Goal: Task Accomplishment & Management: Manage account settings

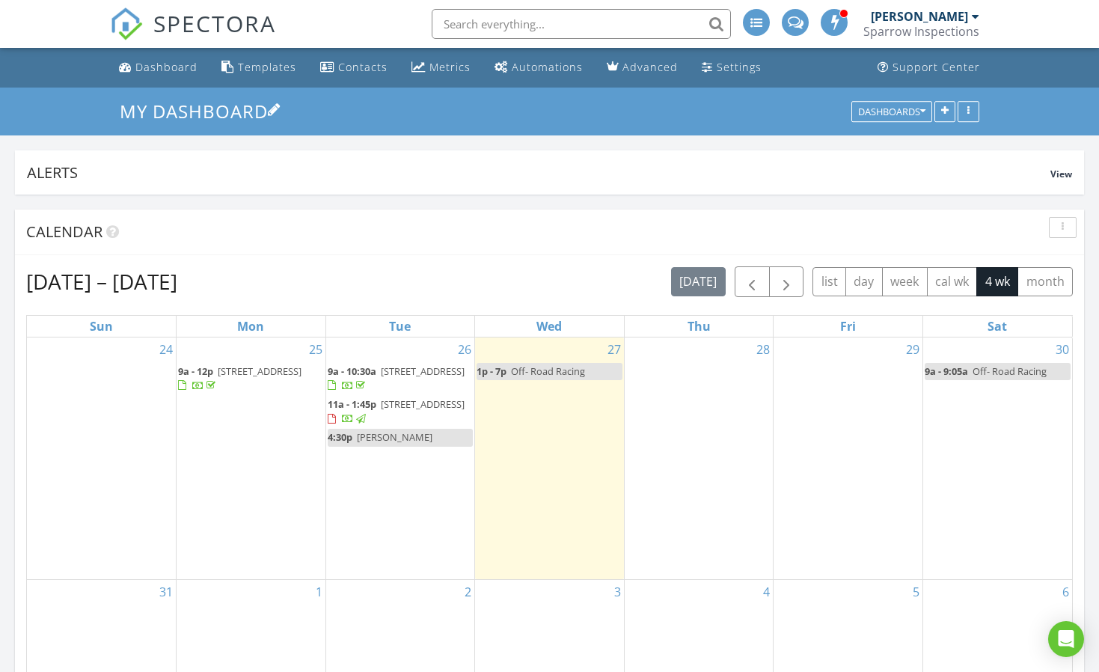
scroll to position [587, 0]
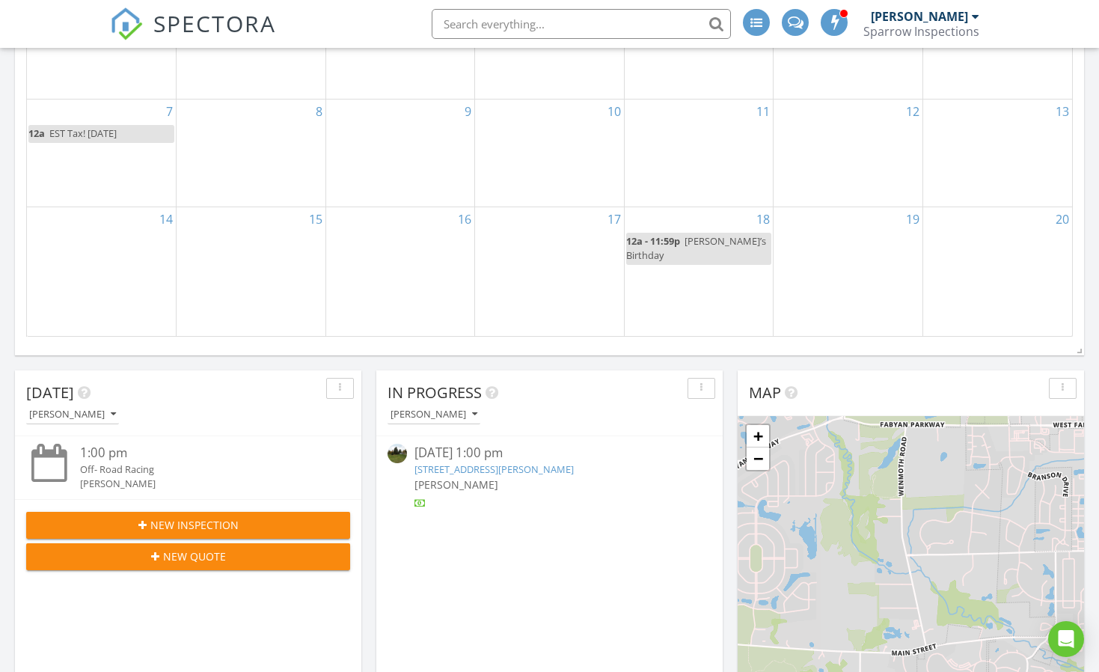
click at [477, 184] on tbody "24 25 9a - 12p [STREET_ADDRESS] 26 9a - 10:30a [STREET_ADDRESS] 11a - 1:45p [ST…" at bounding box center [549, 43] width 1045 height 586
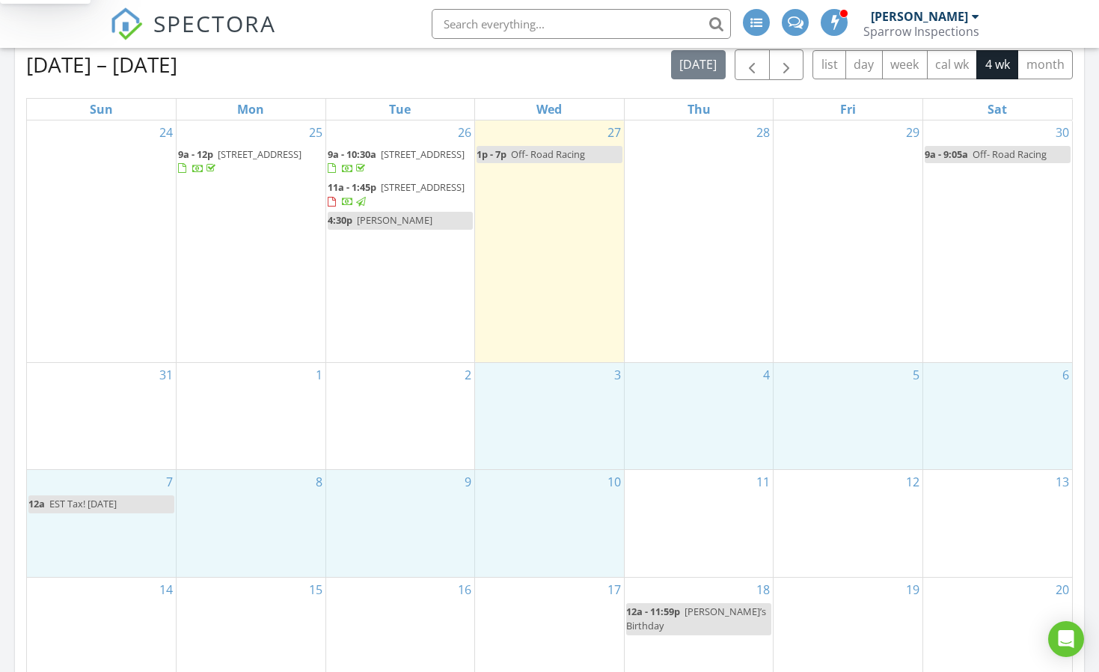
scroll to position [213, 0]
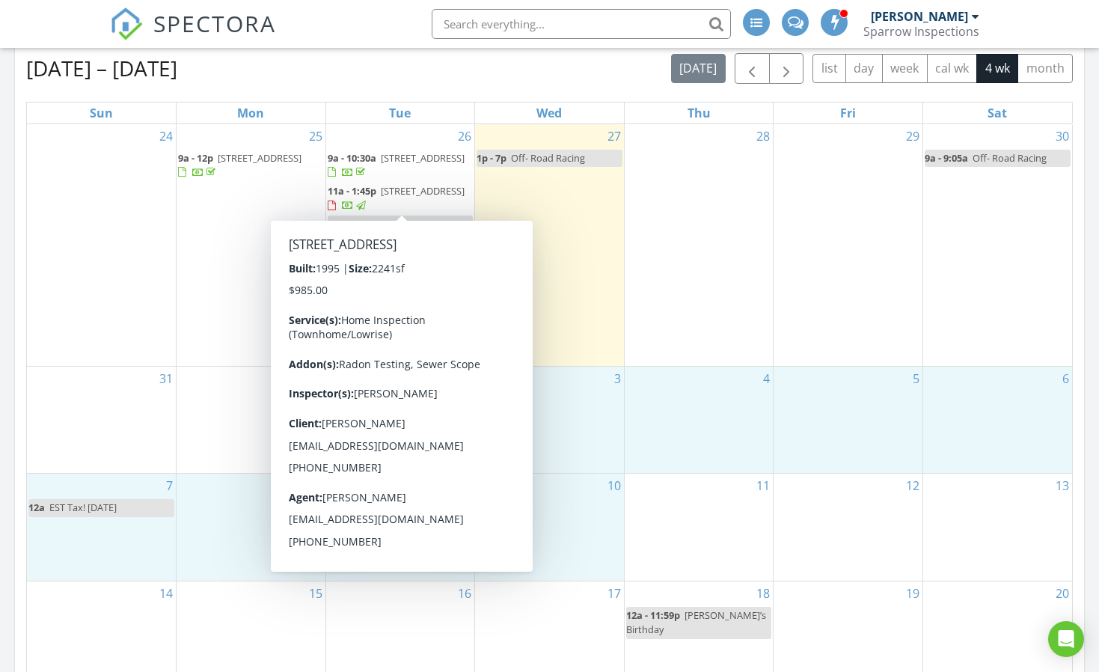
click at [393, 196] on span "[STREET_ADDRESS]" at bounding box center [423, 190] width 84 height 13
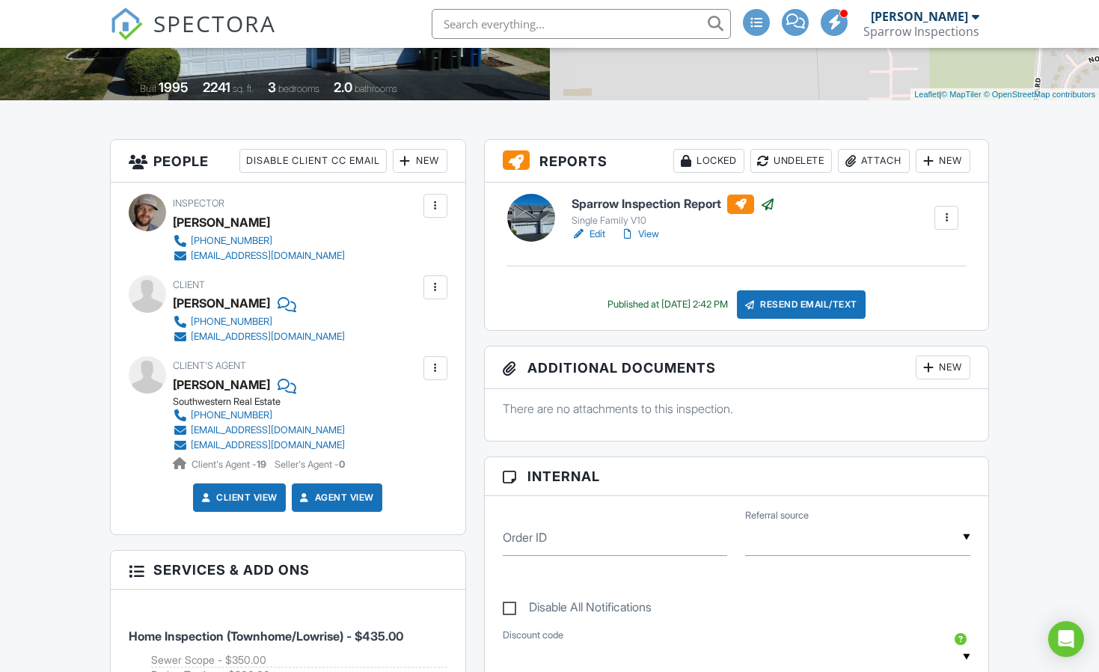
scroll to position [225, 0]
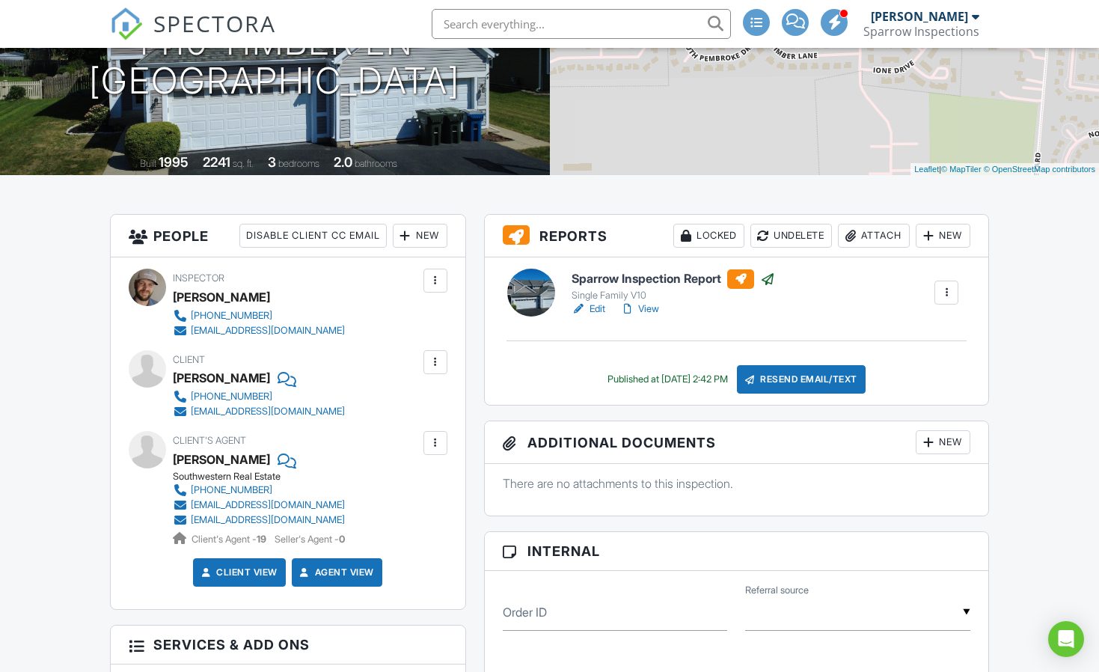
click at [650, 309] on link "View" at bounding box center [639, 309] width 39 height 15
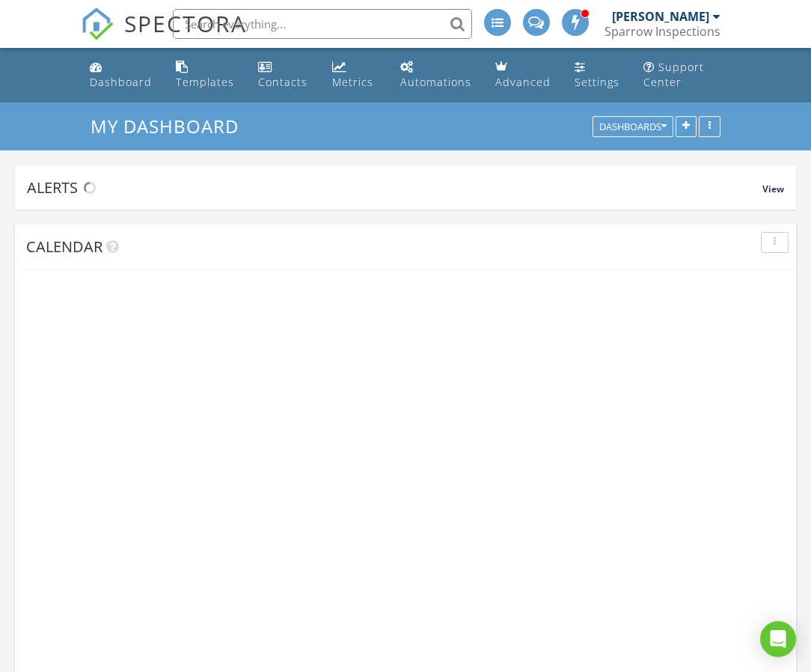
scroll to position [1725, 837]
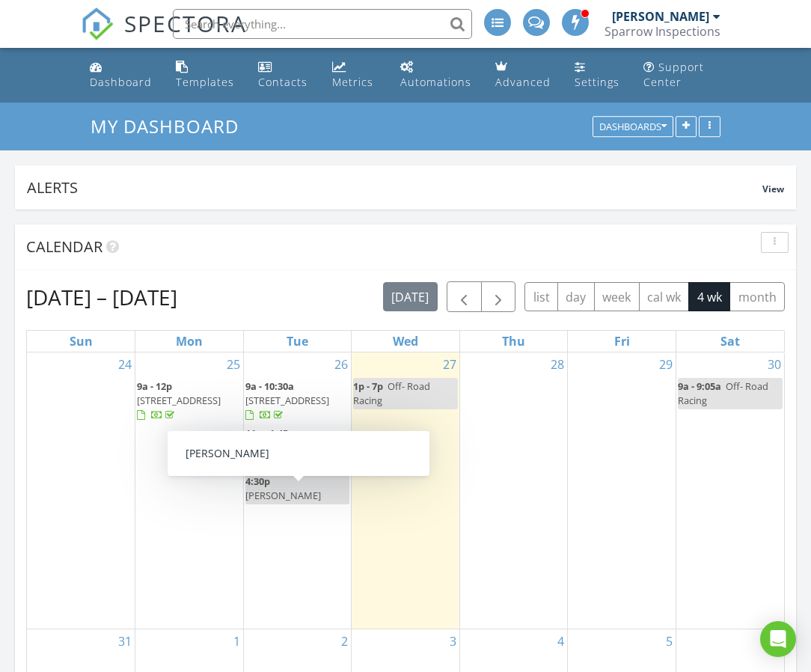
click at [381, 526] on div "27 1p - 7p Off- Road Racing" at bounding box center [406, 490] width 108 height 276
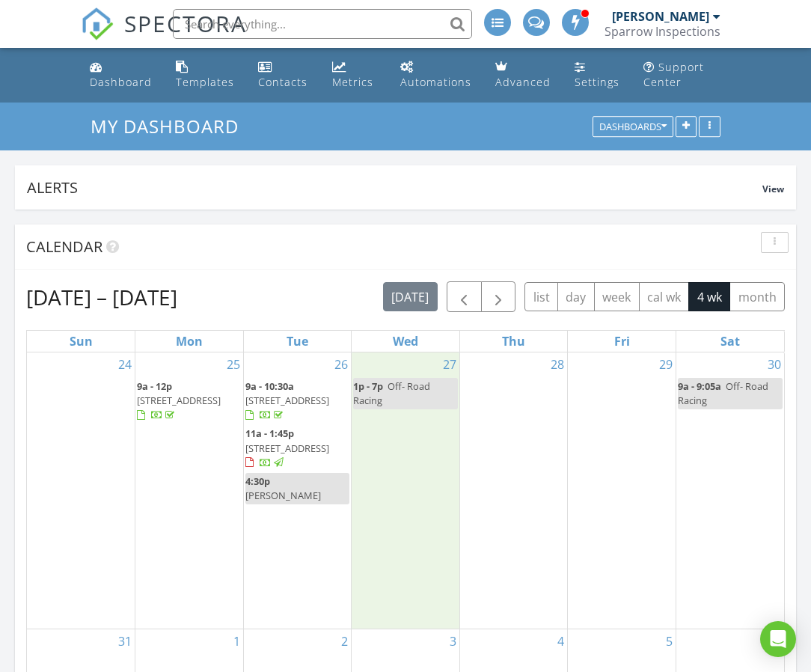
click at [324, 455] on span "[STREET_ADDRESS]" at bounding box center [287, 448] width 84 height 13
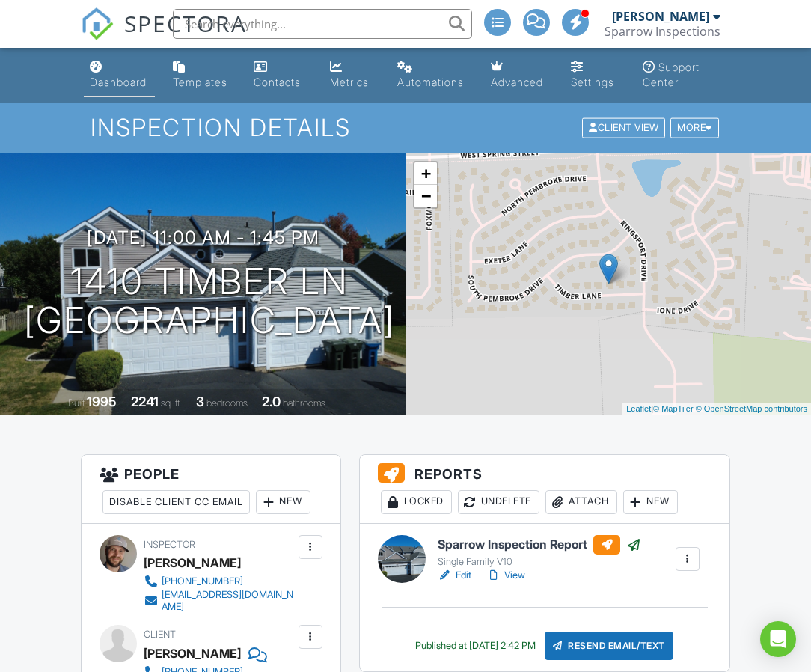
click at [124, 79] on div "Dashboard" at bounding box center [118, 82] width 57 height 13
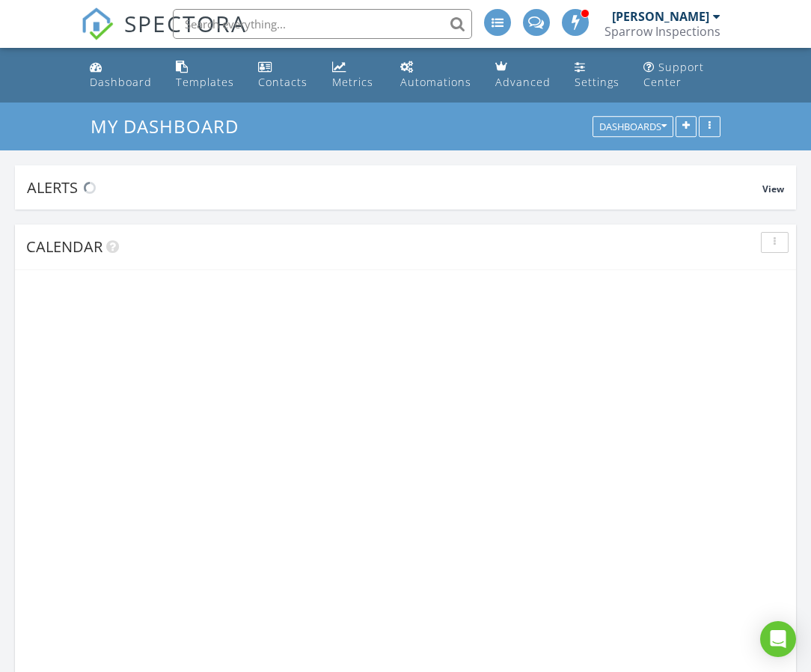
scroll to position [1725, 837]
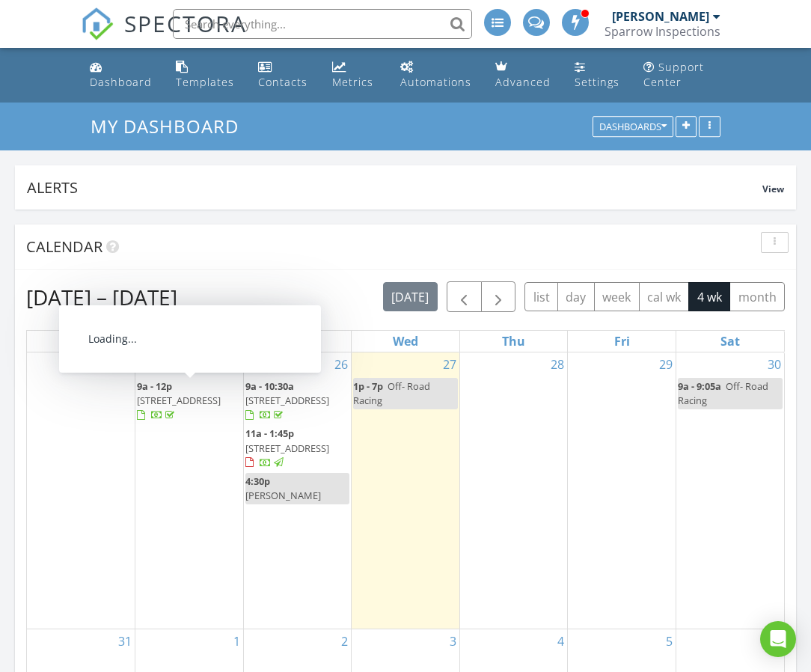
click at [212, 398] on span "[STREET_ADDRESS]" at bounding box center [179, 400] width 84 height 13
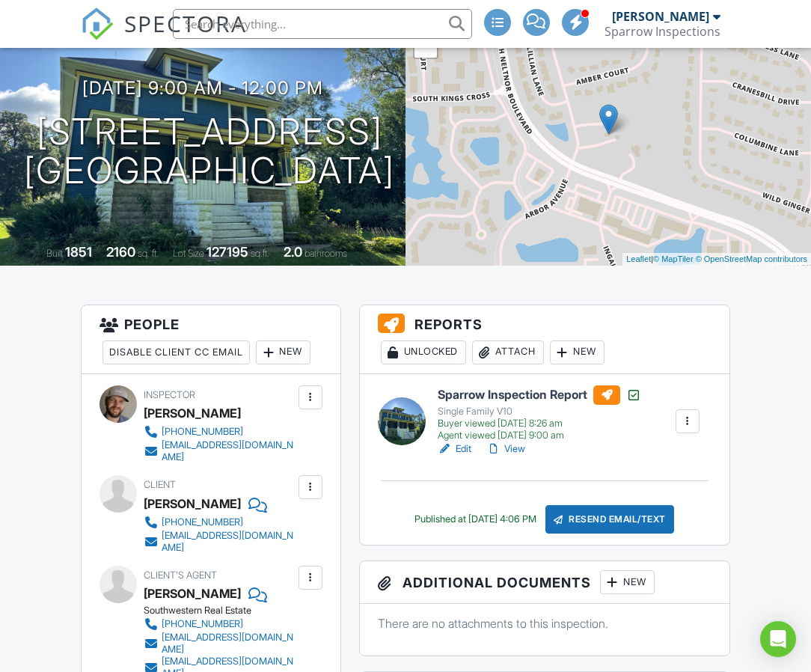
click at [515, 448] on link "View" at bounding box center [505, 449] width 39 height 15
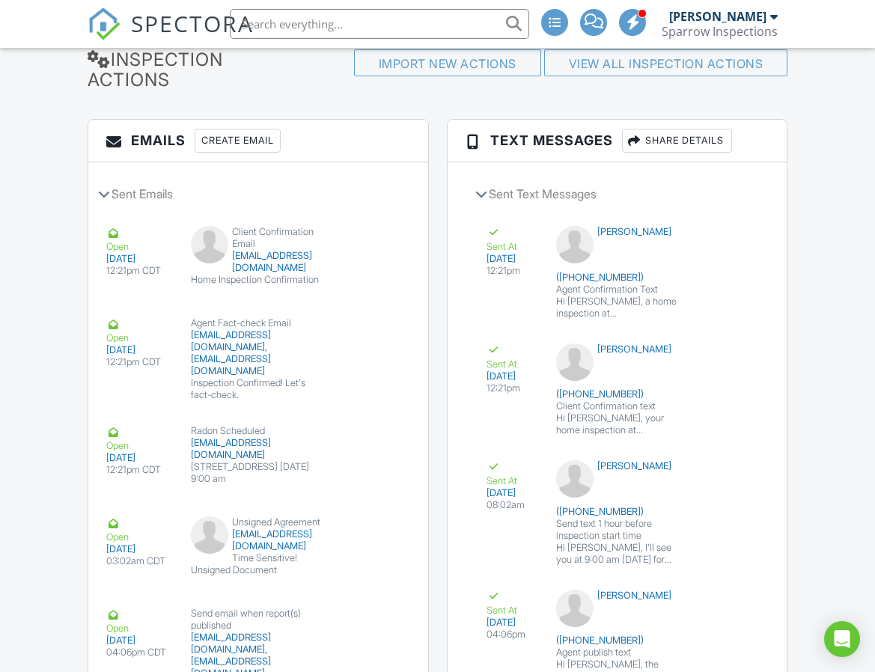
scroll to position [2287, 0]
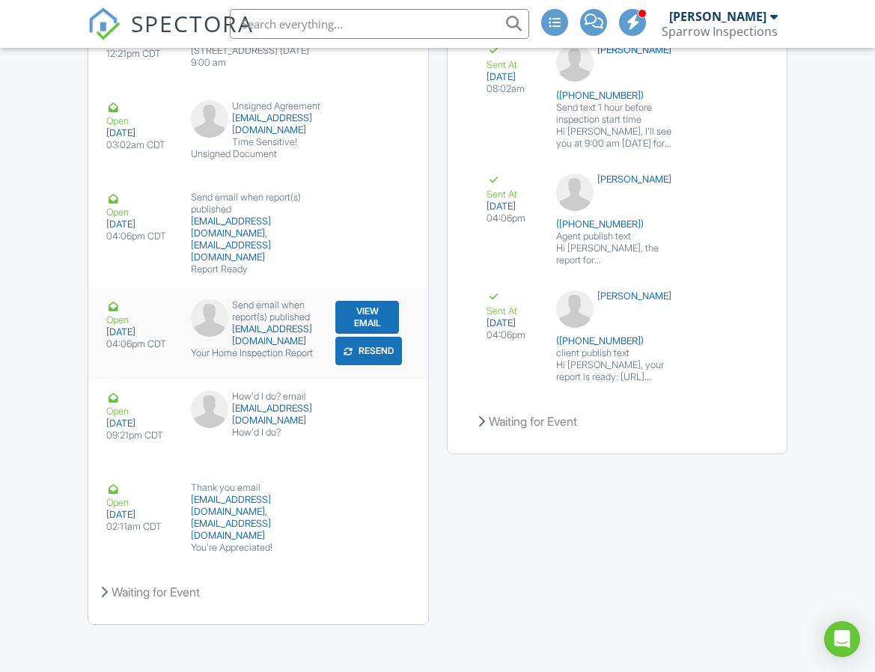
click at [374, 312] on button "View Email" at bounding box center [367, 317] width 64 height 33
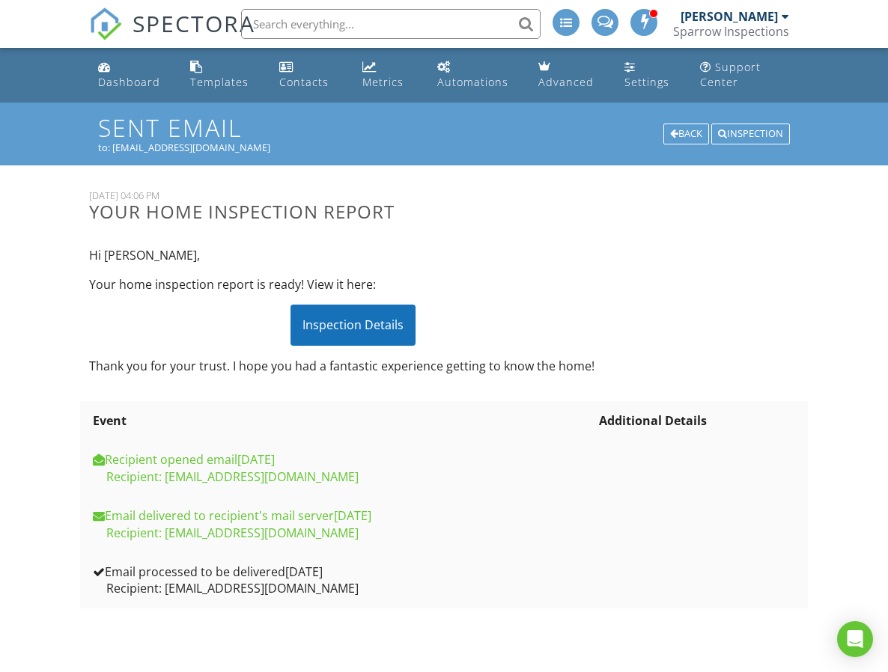
click at [373, 327] on div "Inspection Details" at bounding box center [352, 325] width 125 height 40
